Goal: Book appointment/travel/reservation

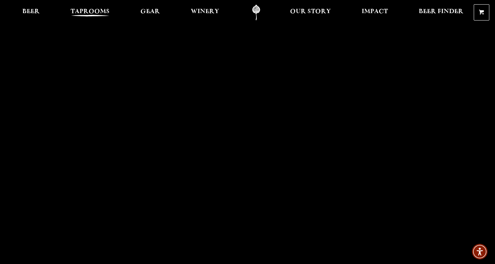
click at [85, 14] on span "Taprooms" at bounding box center [90, 12] width 39 height 6
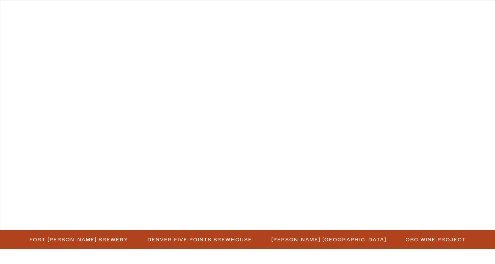
scroll to position [1, 0]
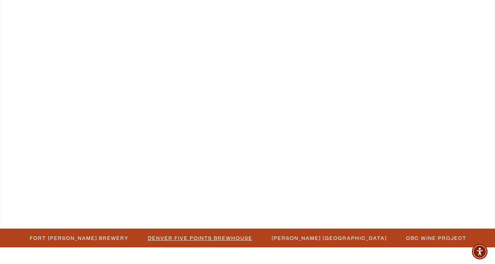
click at [224, 237] on span "Denver Five Points Brewhouse" at bounding box center [200, 238] width 105 height 10
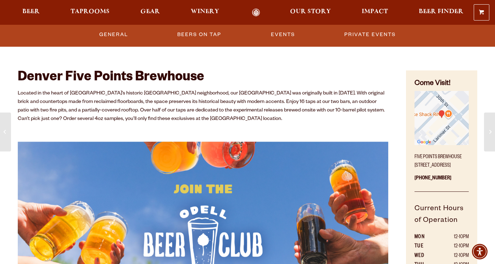
scroll to position [108, 0]
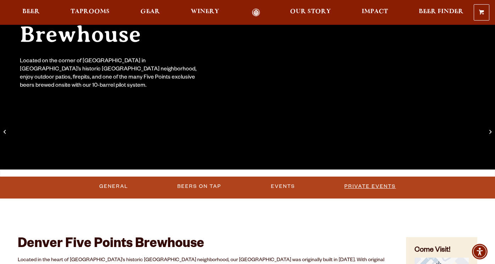
click at [379, 193] on link "Private Events" at bounding box center [369, 187] width 57 height 16
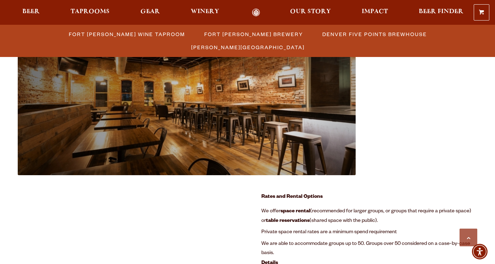
scroll to position [666, 0]
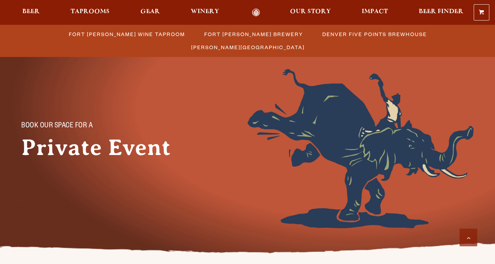
scroll to position [743, 0]
